Goal: Information Seeking & Learning: Find specific fact

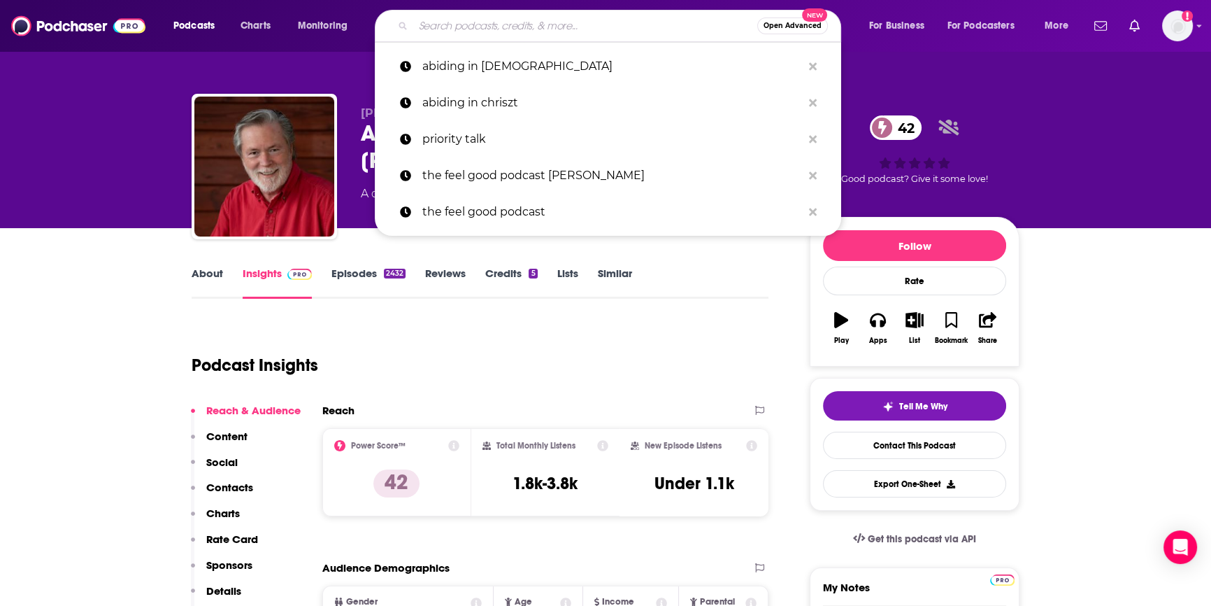
click at [455, 24] on input "Search podcasts, credits, & more..." at bounding box center [585, 26] width 344 height 22
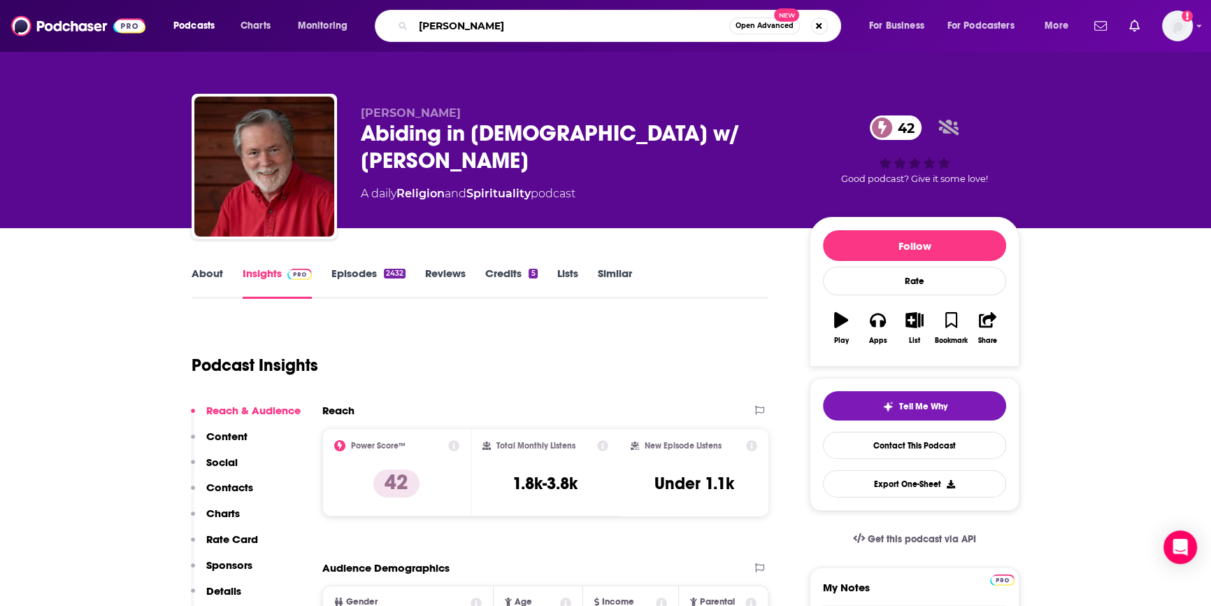
type input "[PERSON_NAME]"
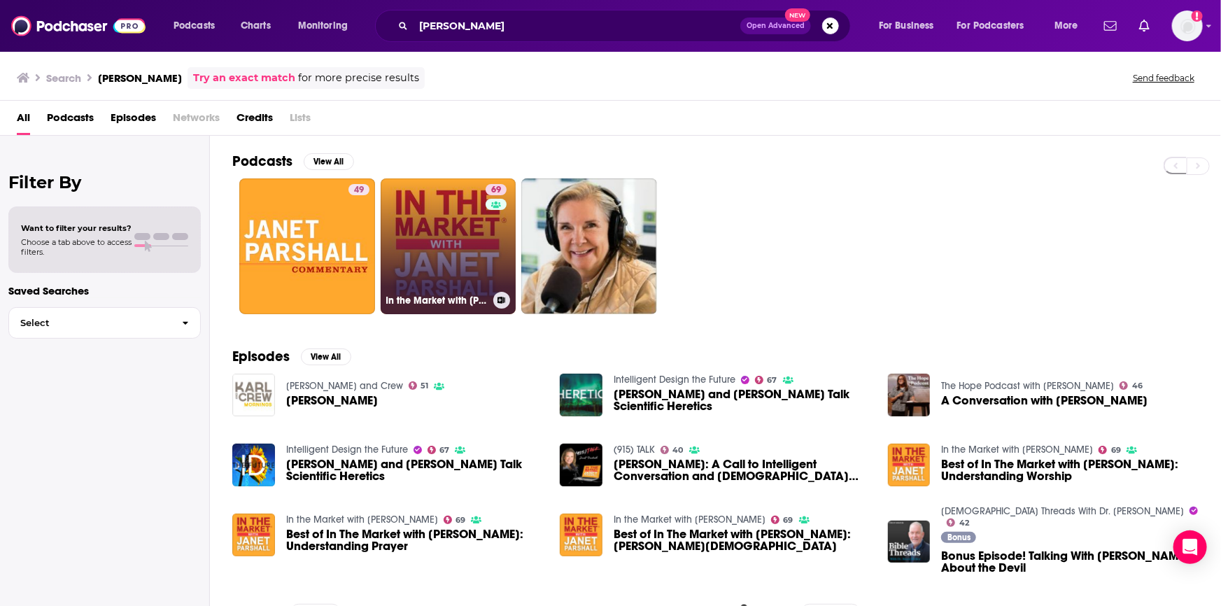
click at [442, 246] on link "69 In the Market with [PERSON_NAME]" at bounding box center [448, 246] width 136 height 136
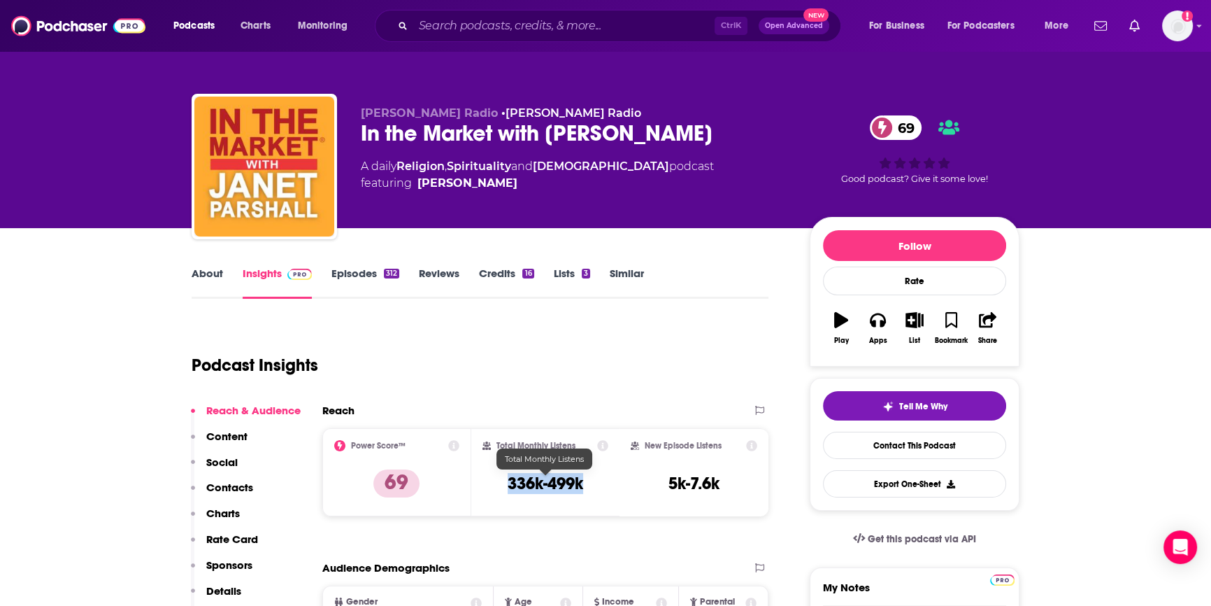
drag, startPoint x: 588, startPoint y: 480, endPoint x: 508, endPoint y: 488, distance: 80.8
click at [508, 488] on div "Total Monthly Listens 336k-499k" at bounding box center [546, 472] width 127 height 64
copy h3 "336k-499k"
